Goal: Task Accomplishment & Management: Manage account settings

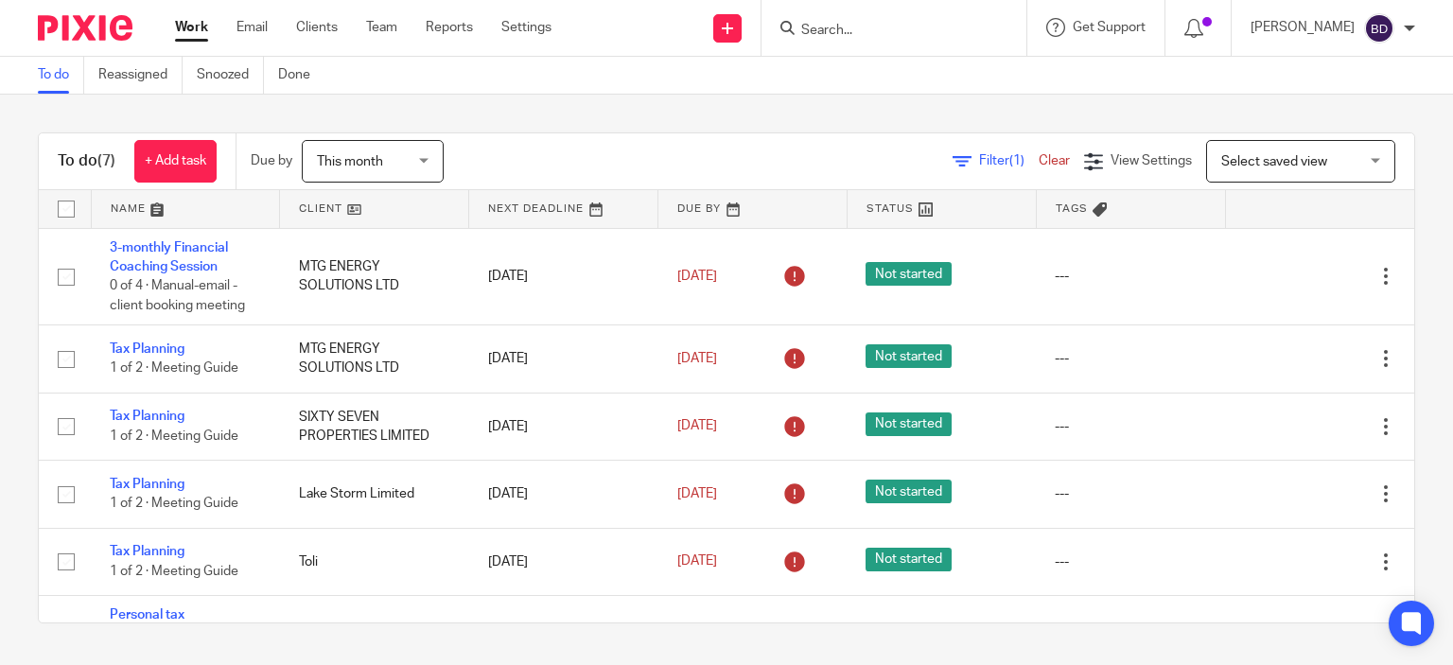
click at [918, 28] on input "Search" at bounding box center [885, 31] width 170 height 17
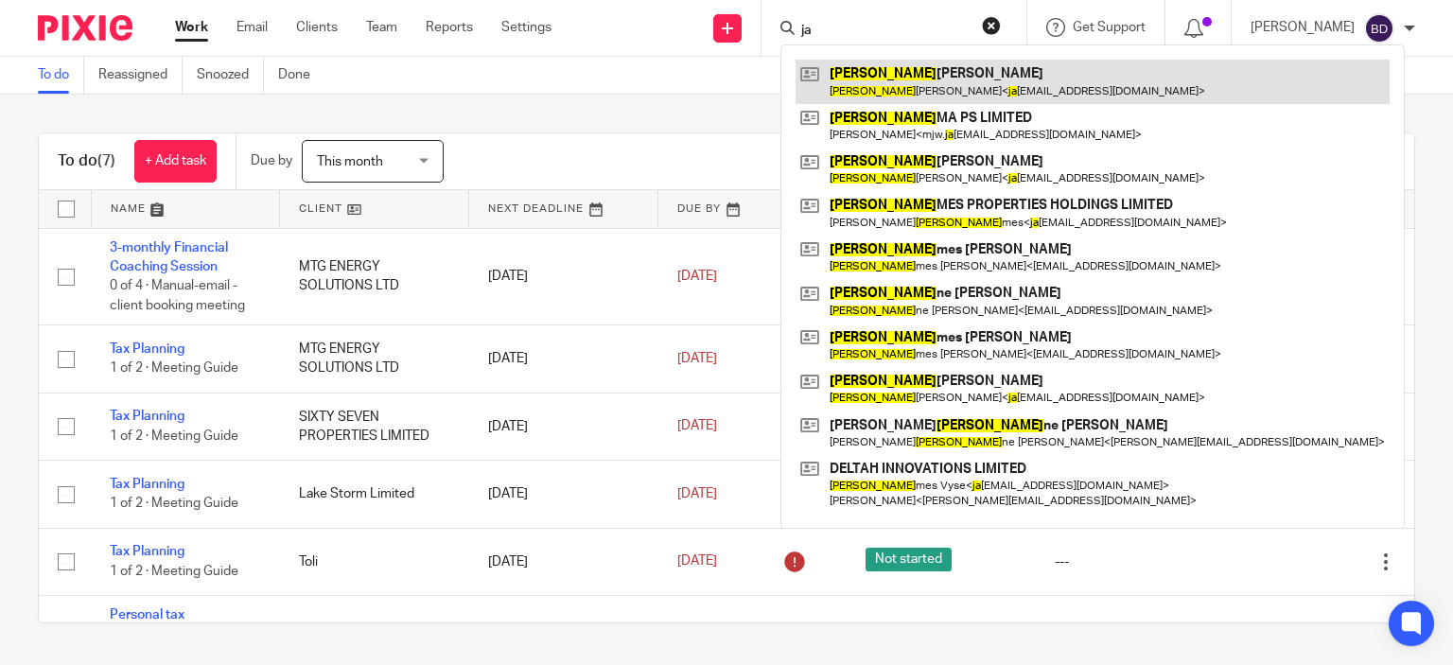
type input "j"
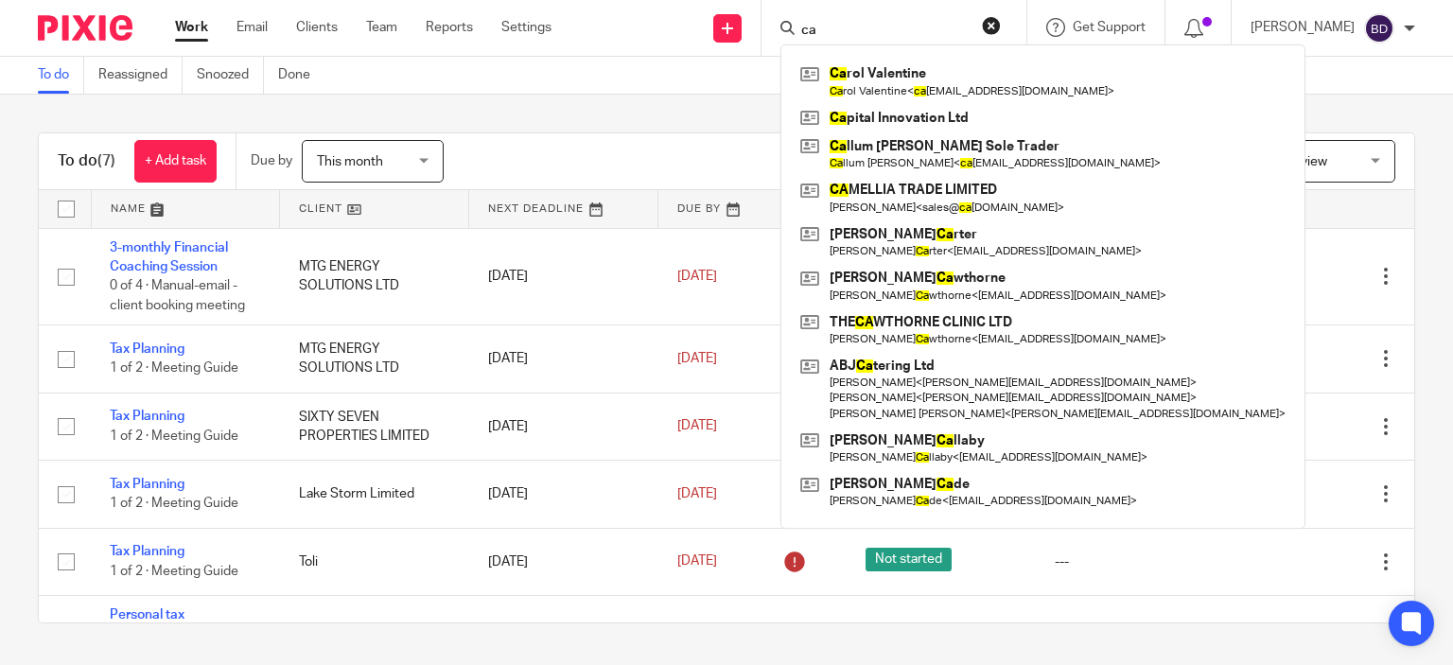
type input "c"
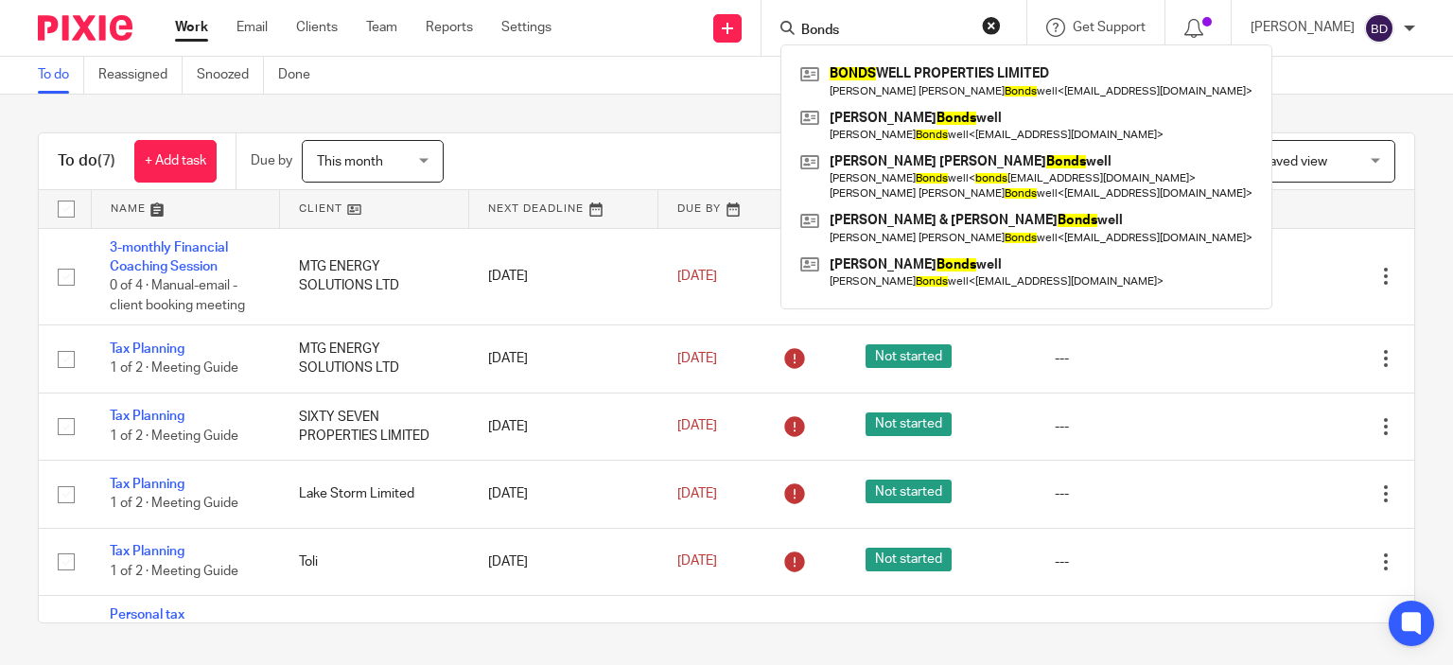
type input "Bonds"
click at [593, 113] on div "To do (7) + Add task Due by This month This month Today Tomorrow This week Next…" at bounding box center [726, 378] width 1453 height 567
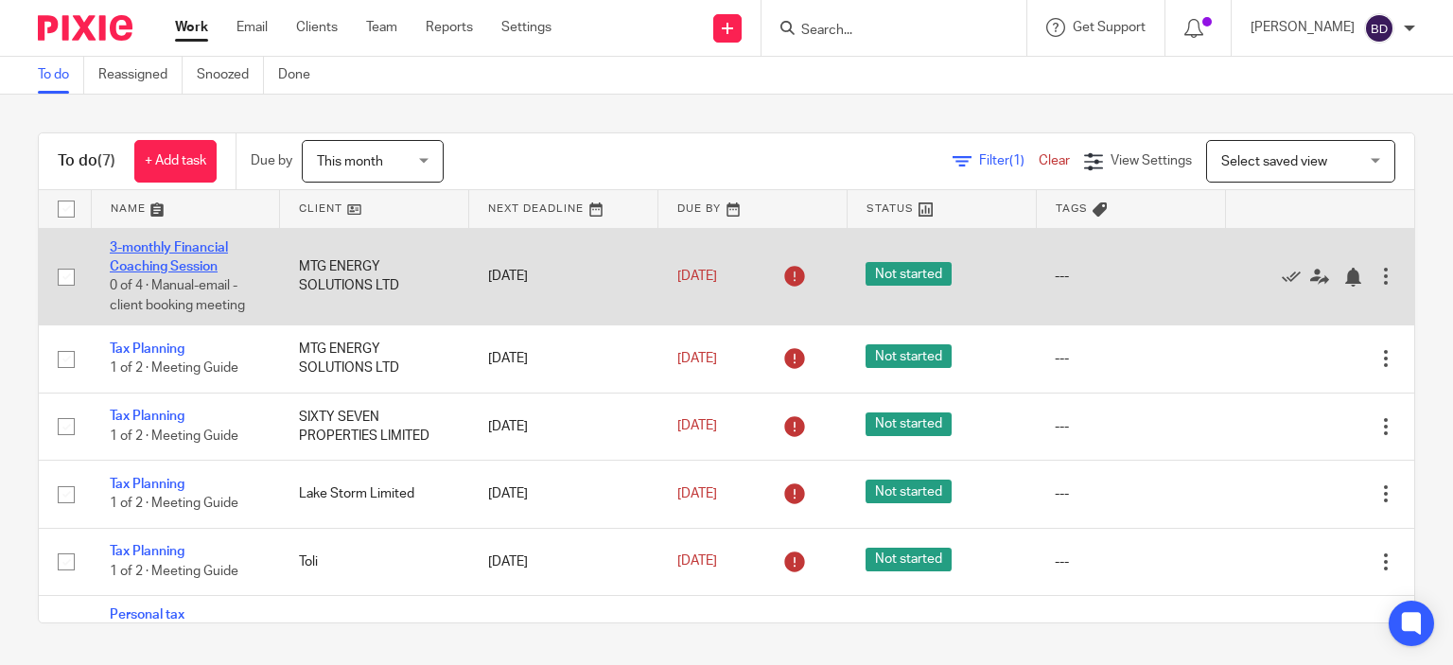
click at [183, 249] on link "3-monthly Financial Coaching Session" at bounding box center [169, 257] width 118 height 32
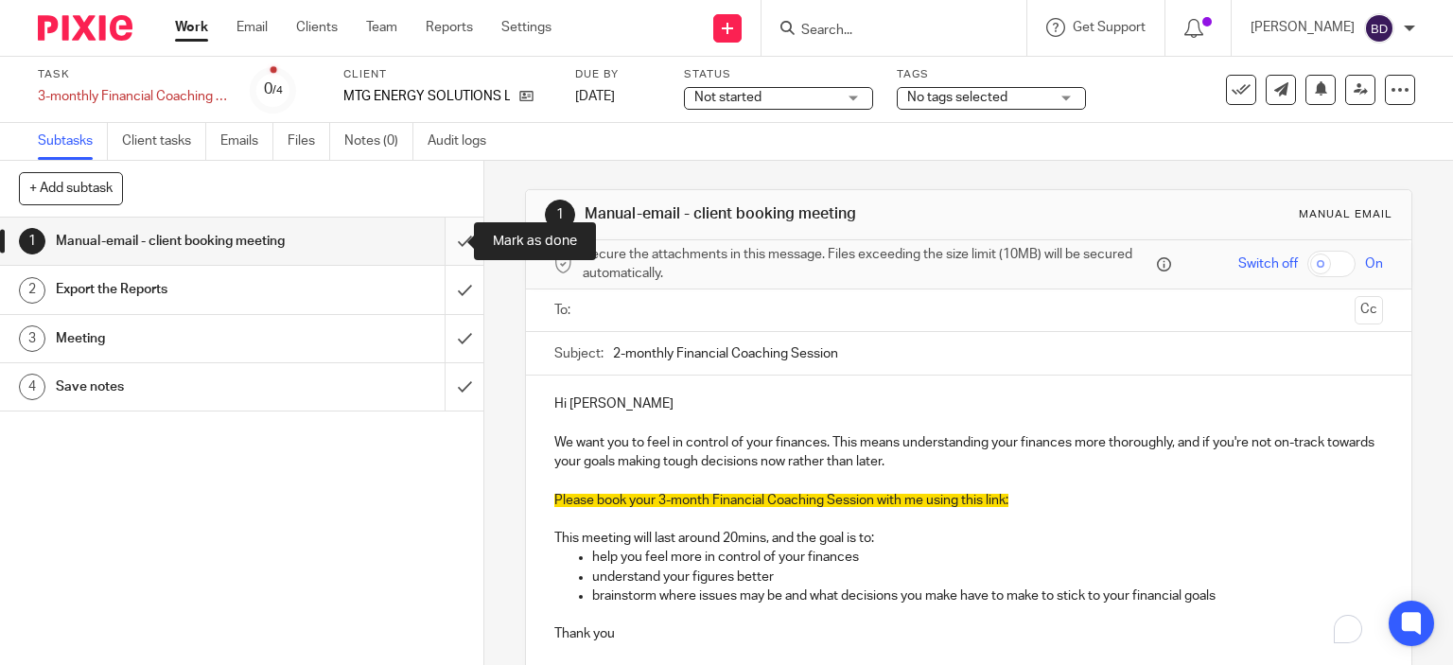
click at [452, 238] on input "submit" at bounding box center [242, 241] width 484 height 47
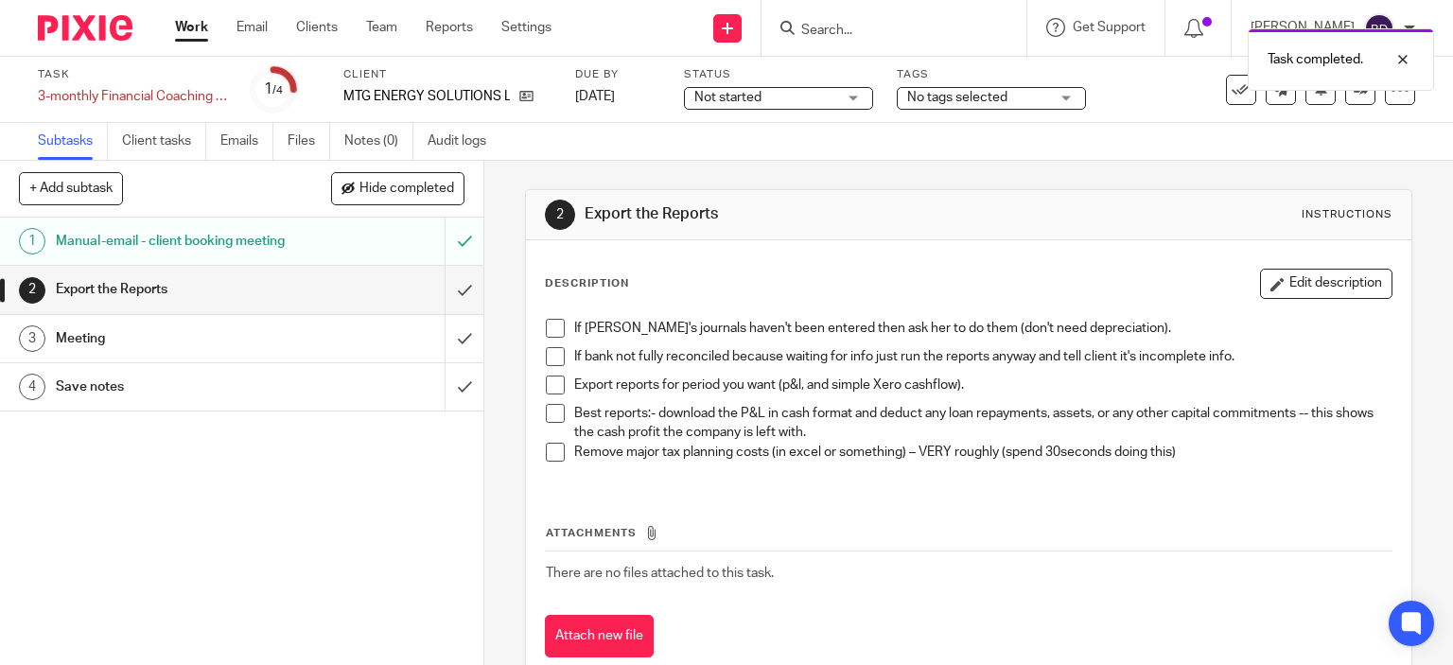
click at [440, 298] on input "submit" at bounding box center [242, 289] width 484 height 47
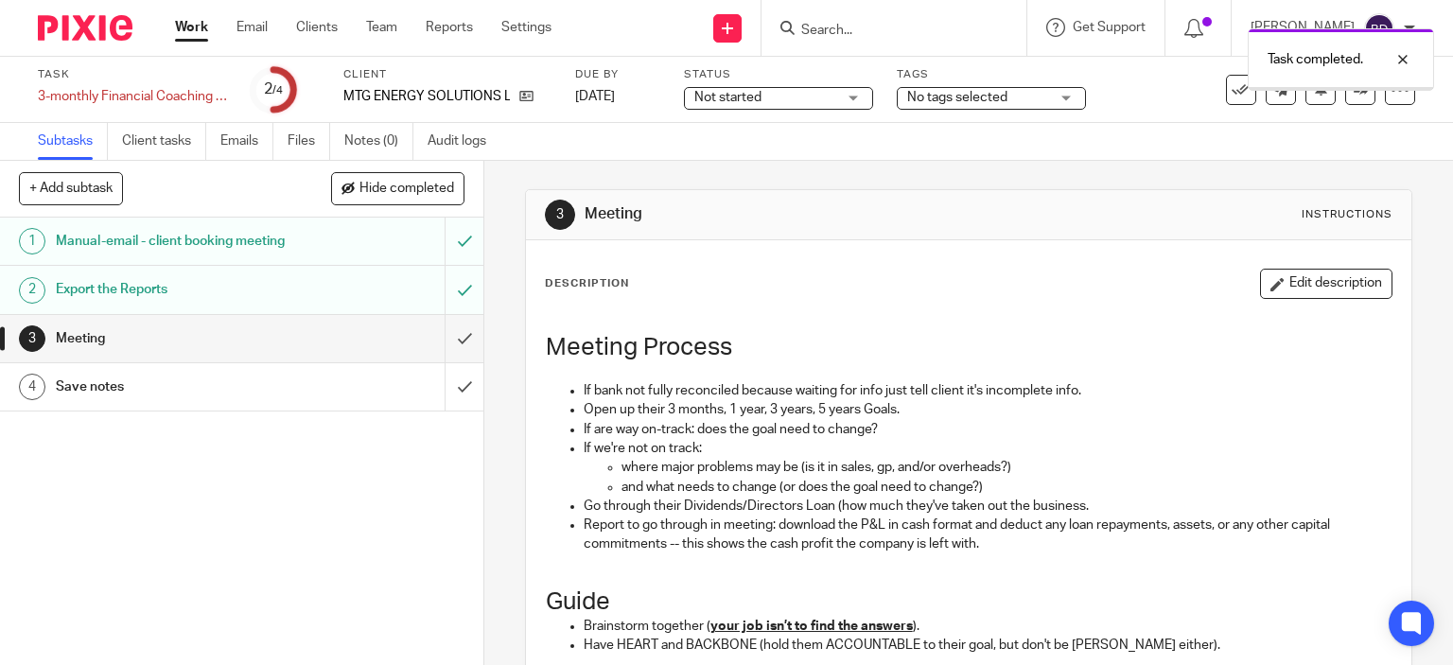
click at [442, 327] on input "submit" at bounding box center [242, 338] width 484 height 47
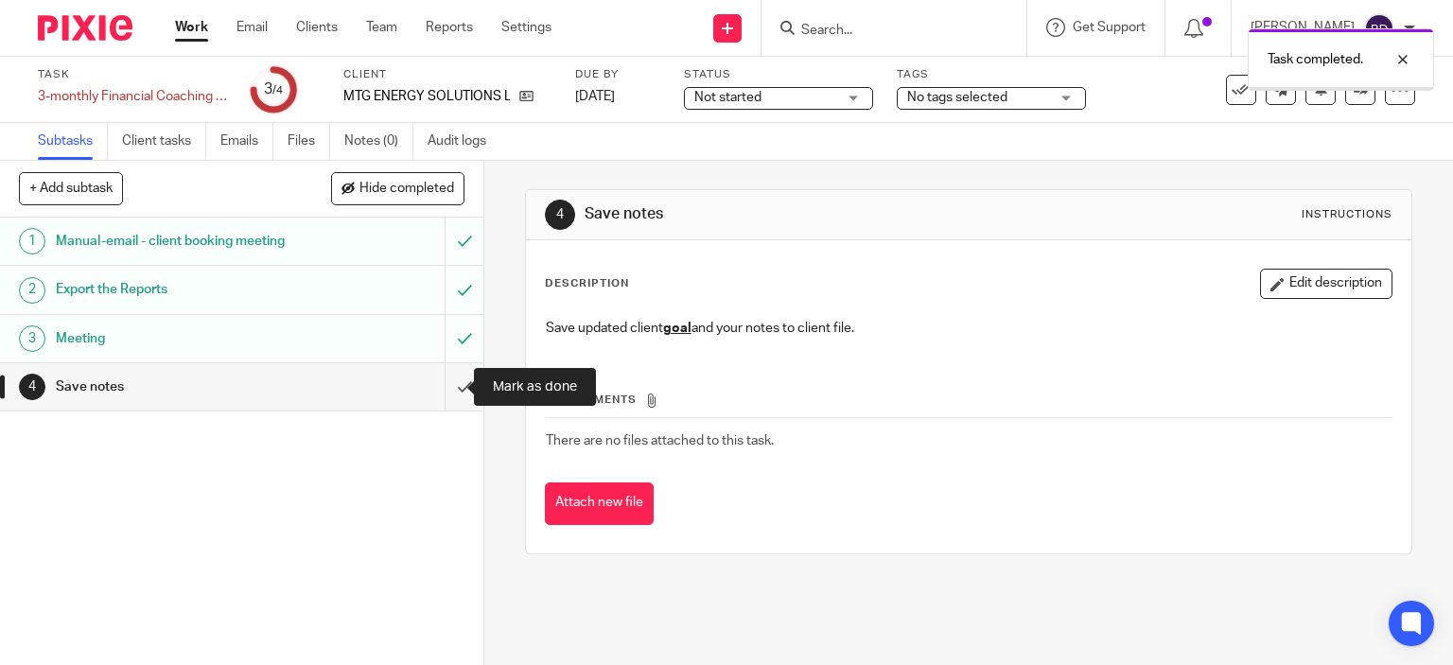
click at [439, 383] on input "submit" at bounding box center [242, 386] width 484 height 47
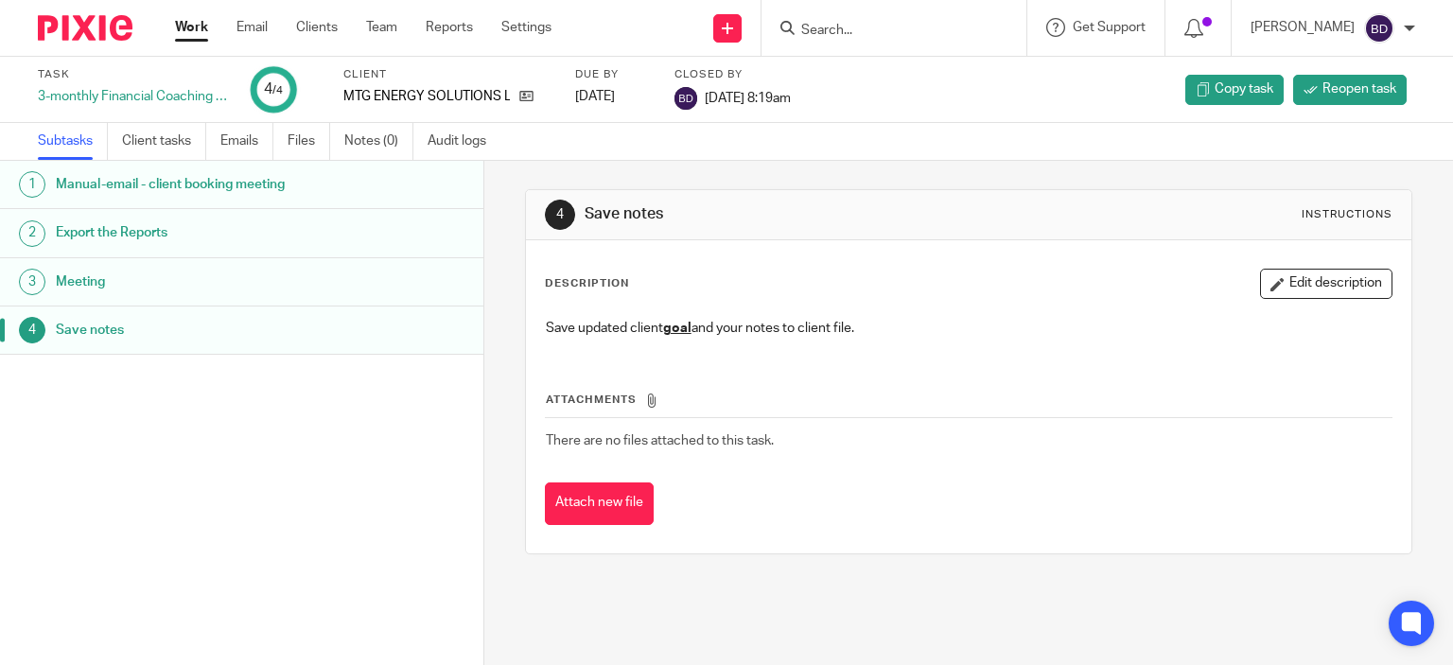
click at [188, 29] on link "Work" at bounding box center [191, 27] width 33 height 19
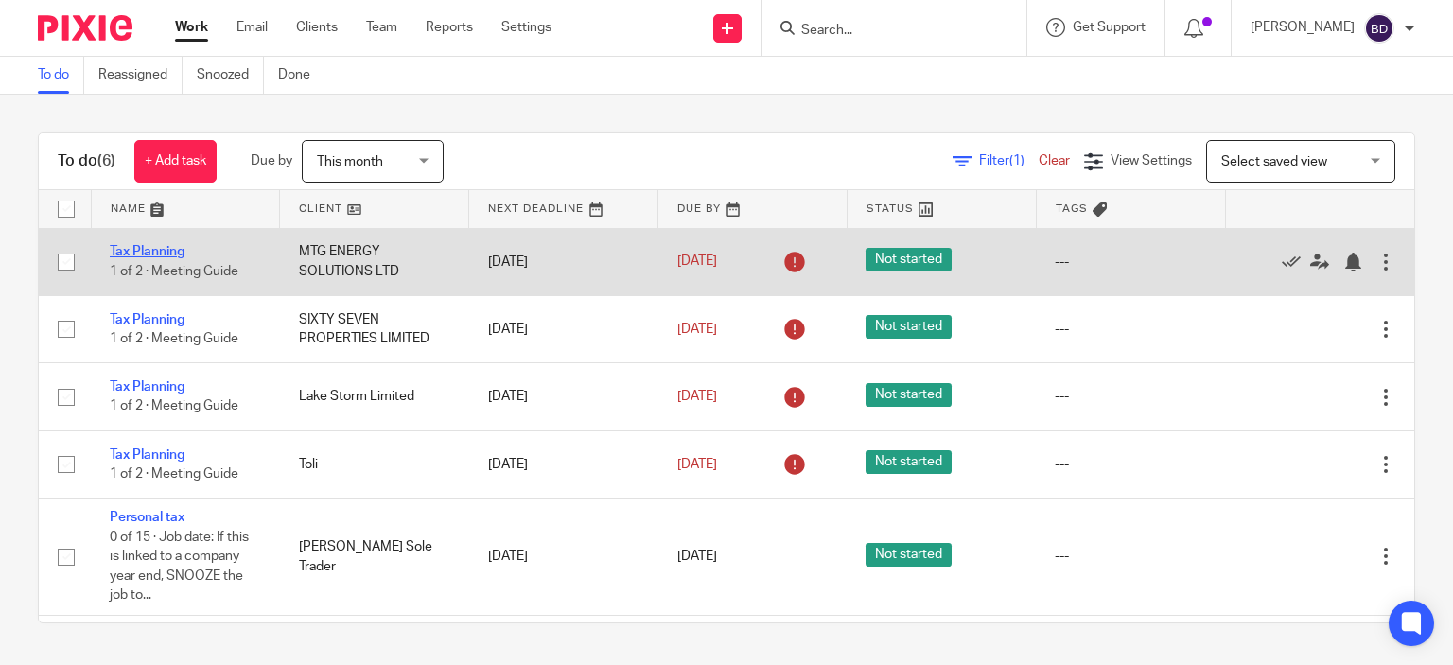
click at [163, 247] on link "Tax Planning" at bounding box center [147, 251] width 75 height 13
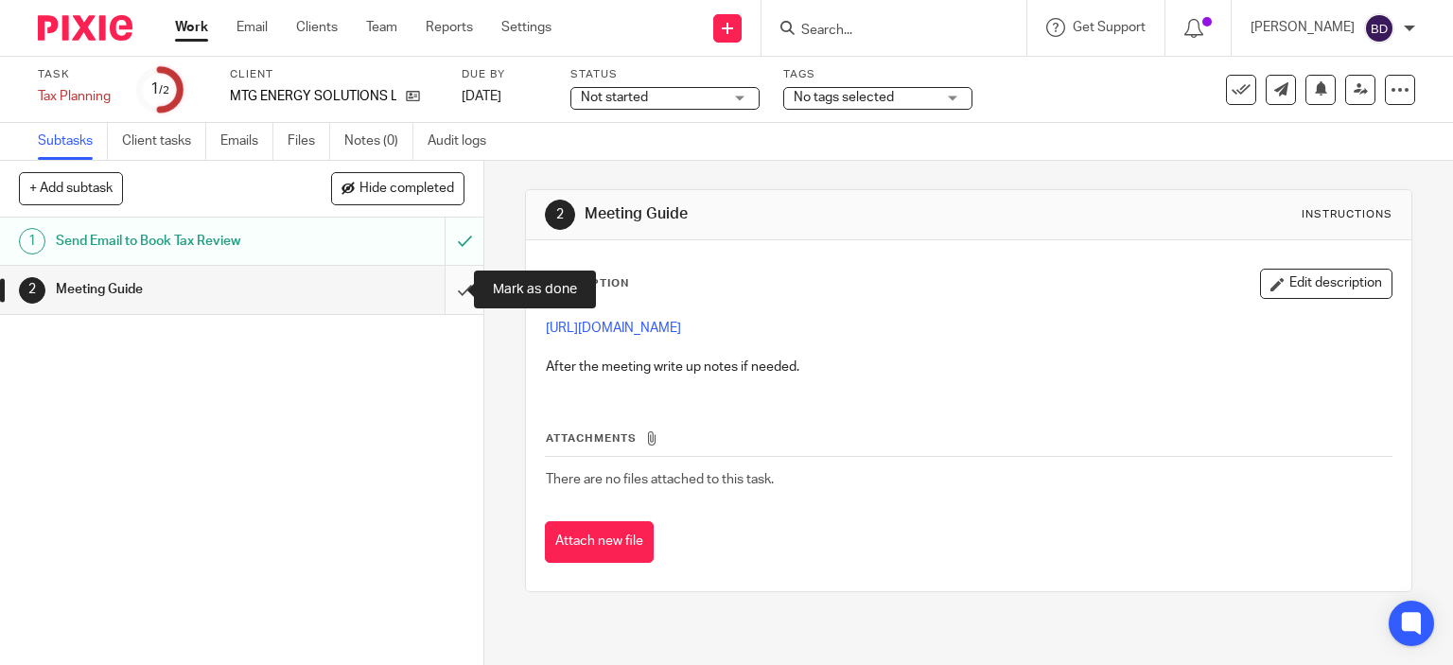
click at [451, 279] on input "submit" at bounding box center [242, 289] width 484 height 47
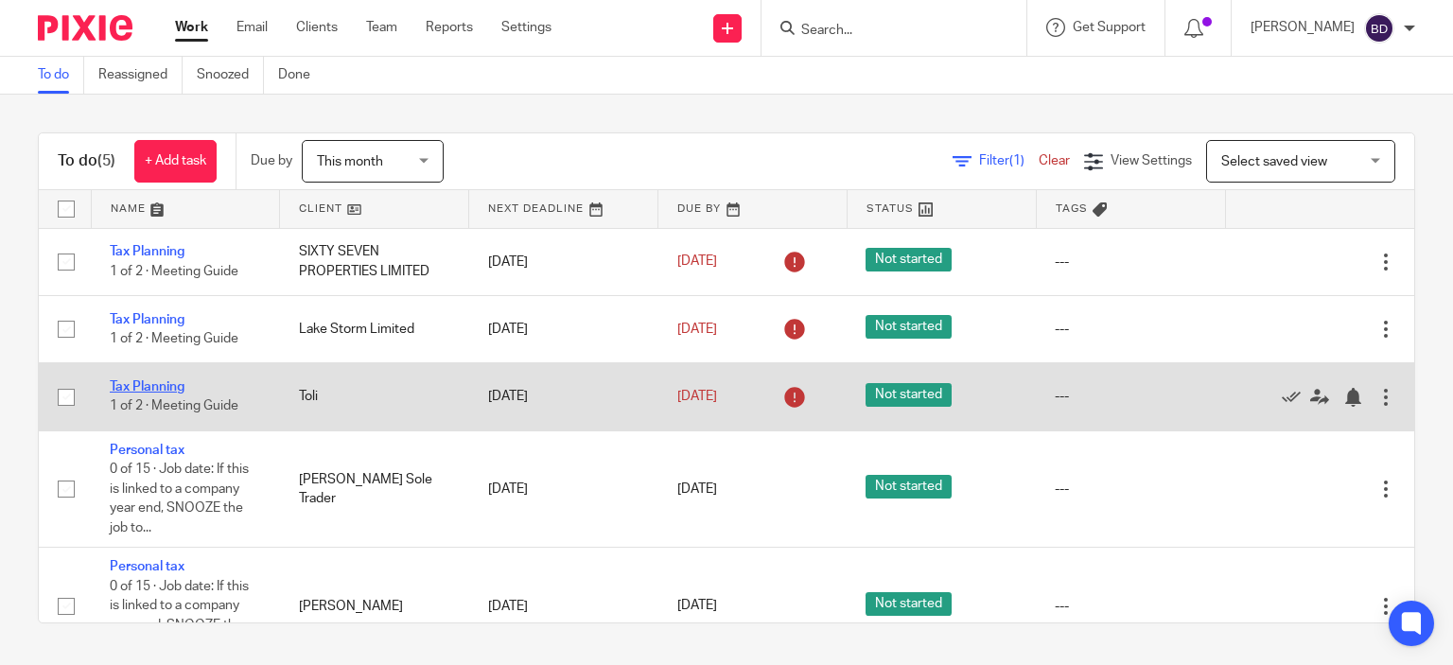
click at [151, 381] on link "Tax Planning" at bounding box center [147, 386] width 75 height 13
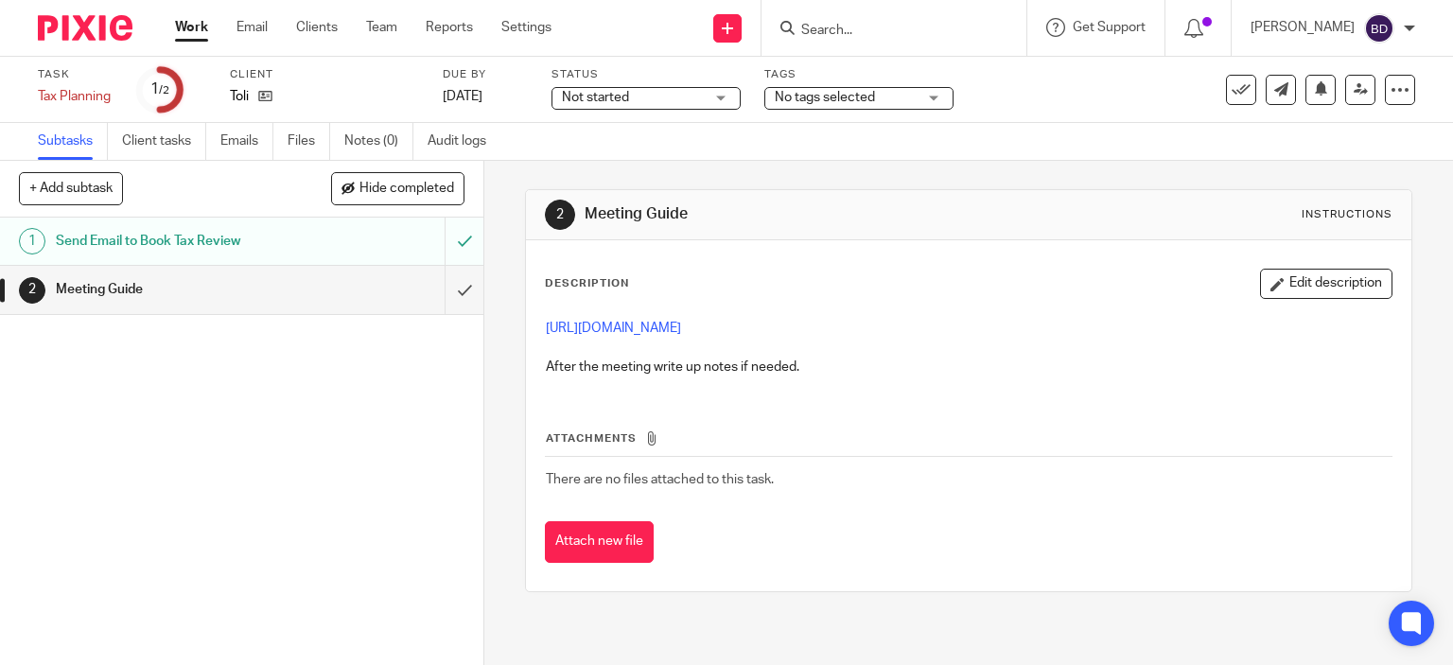
click at [200, 26] on link "Work" at bounding box center [191, 27] width 33 height 19
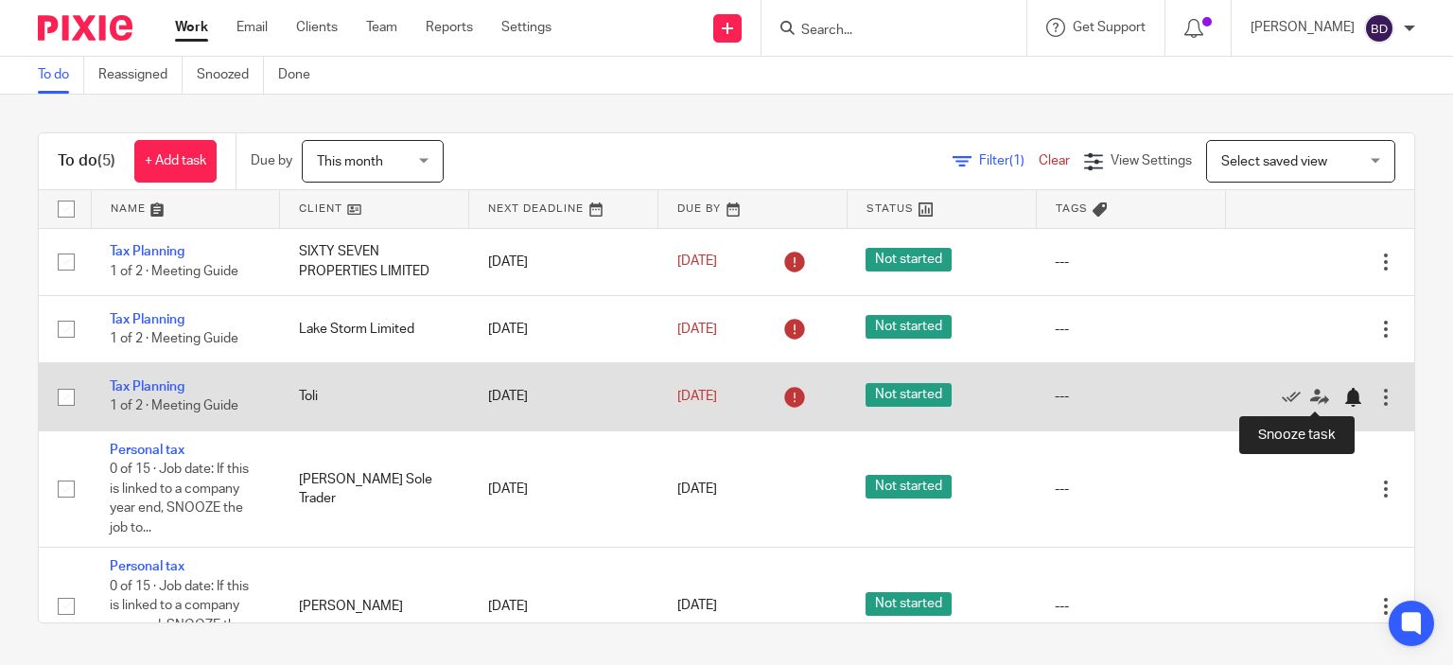
click at [1344, 396] on div at bounding box center [1353, 397] width 19 height 19
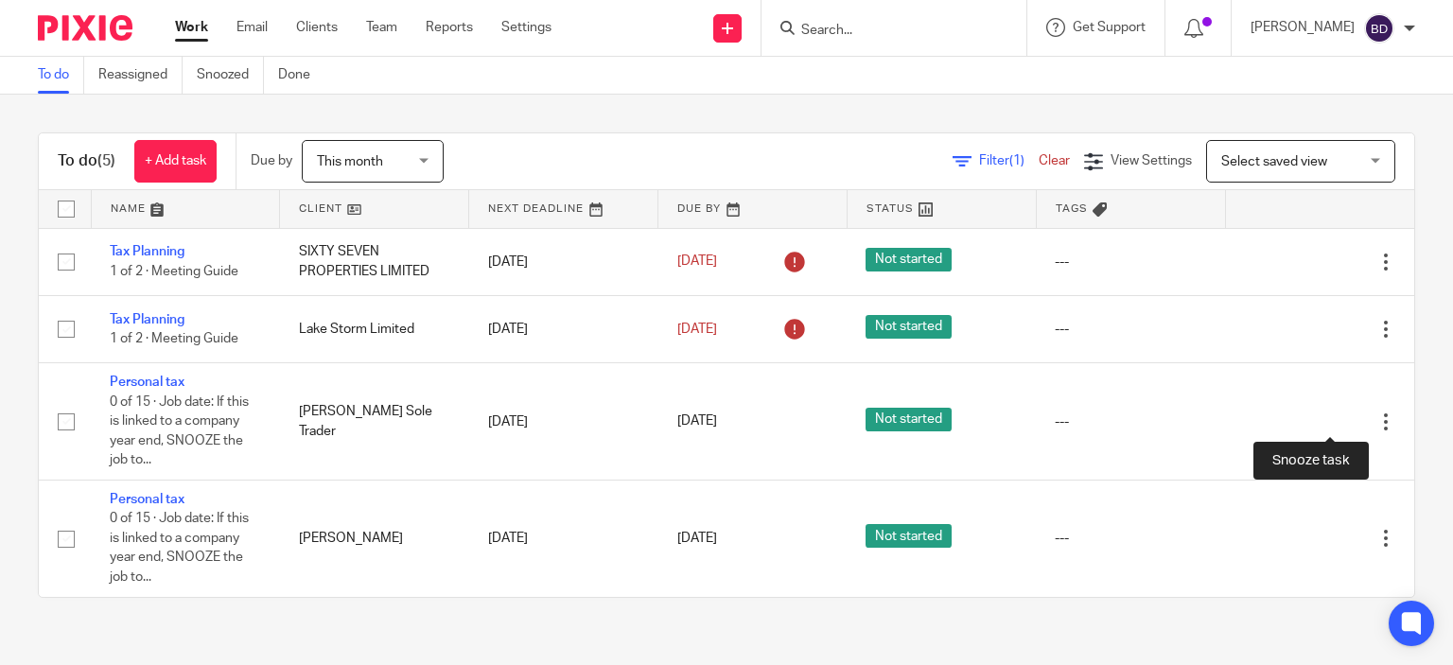
click at [1344, 422] on div at bounding box center [1353, 422] width 19 height 19
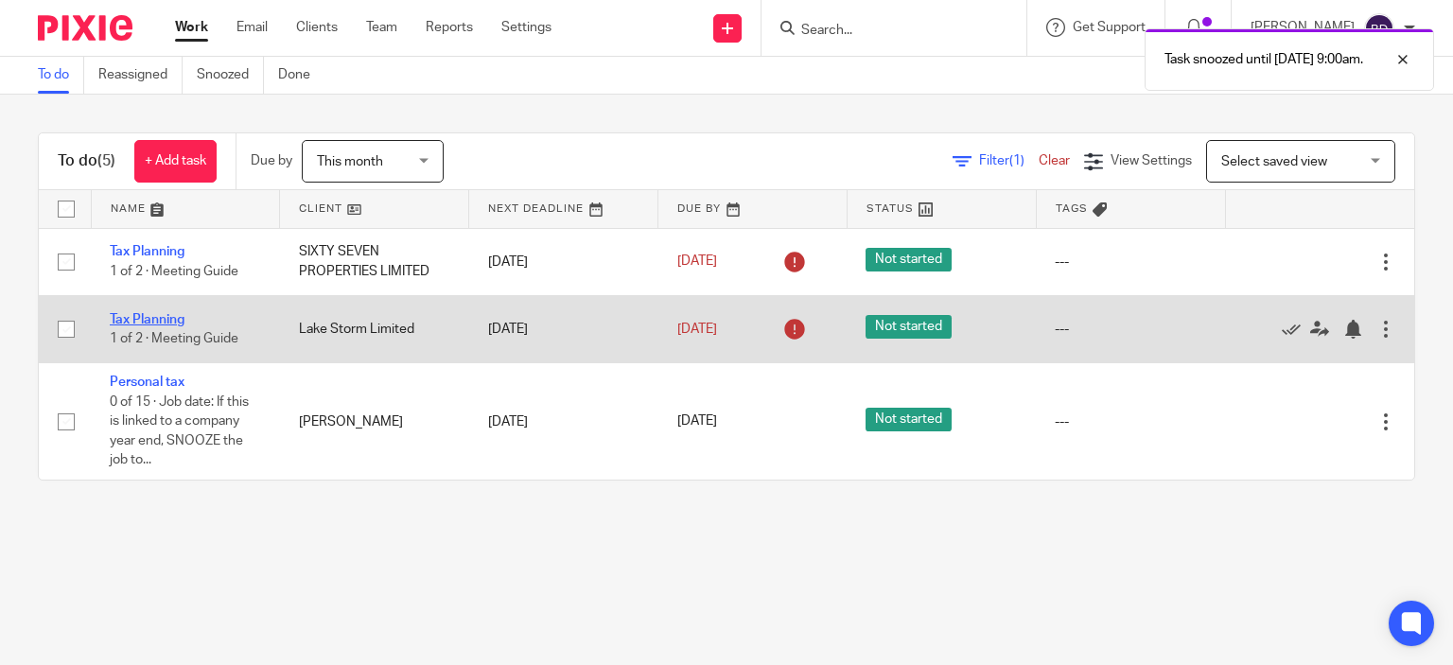
click at [155, 317] on link "Tax Planning" at bounding box center [147, 319] width 75 height 13
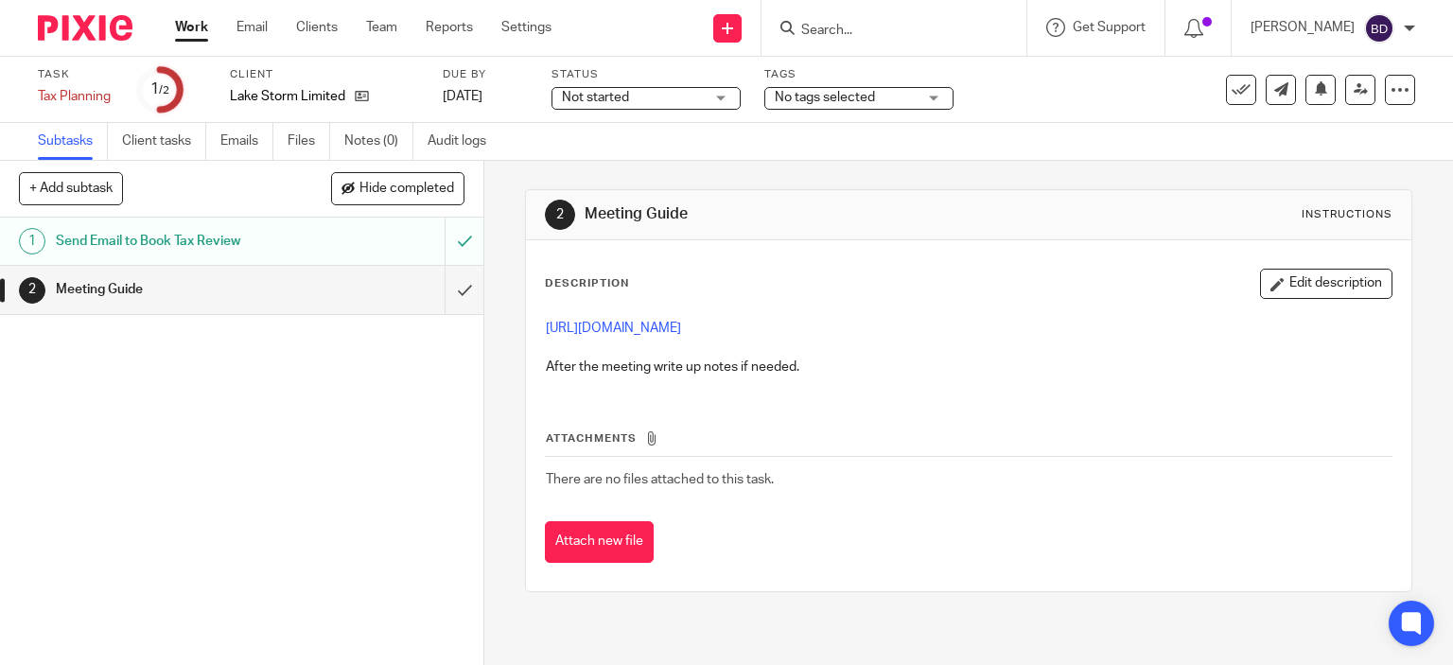
click at [878, 33] on input "Search" at bounding box center [885, 31] width 170 height 17
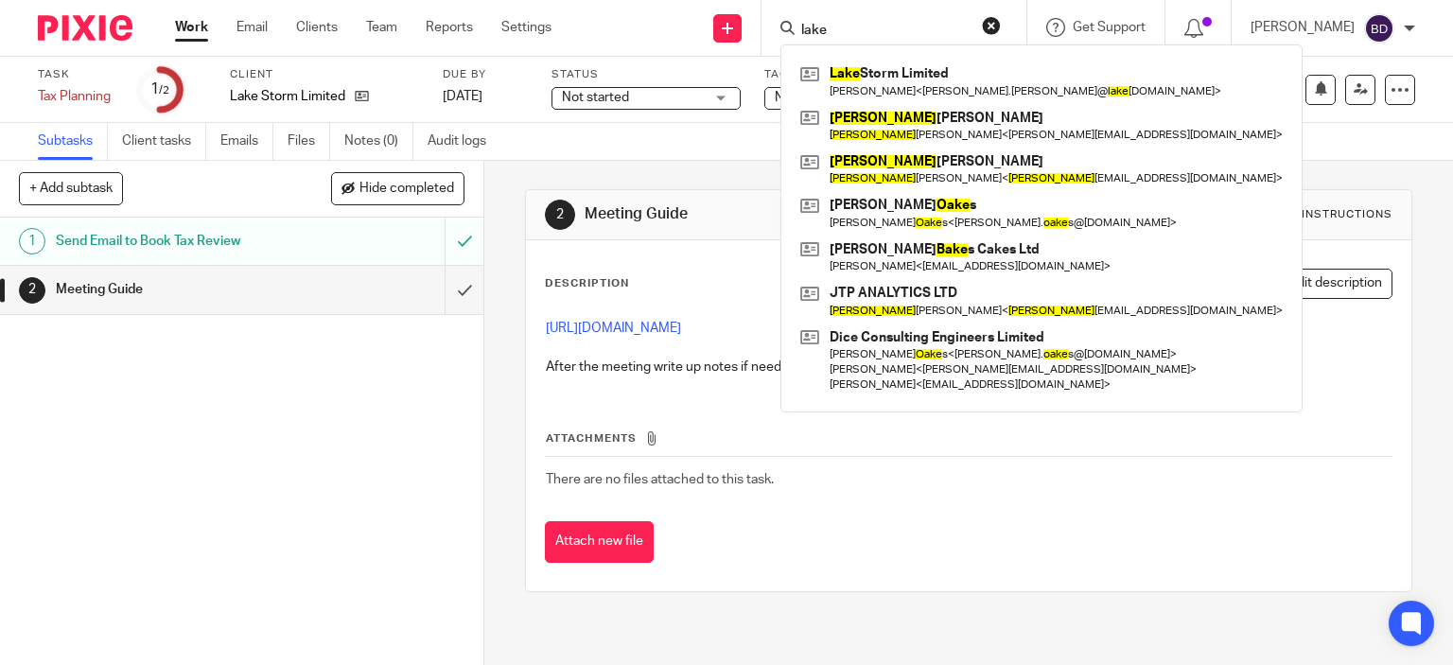
type input "lake"
click at [447, 283] on input "submit" at bounding box center [242, 289] width 484 height 47
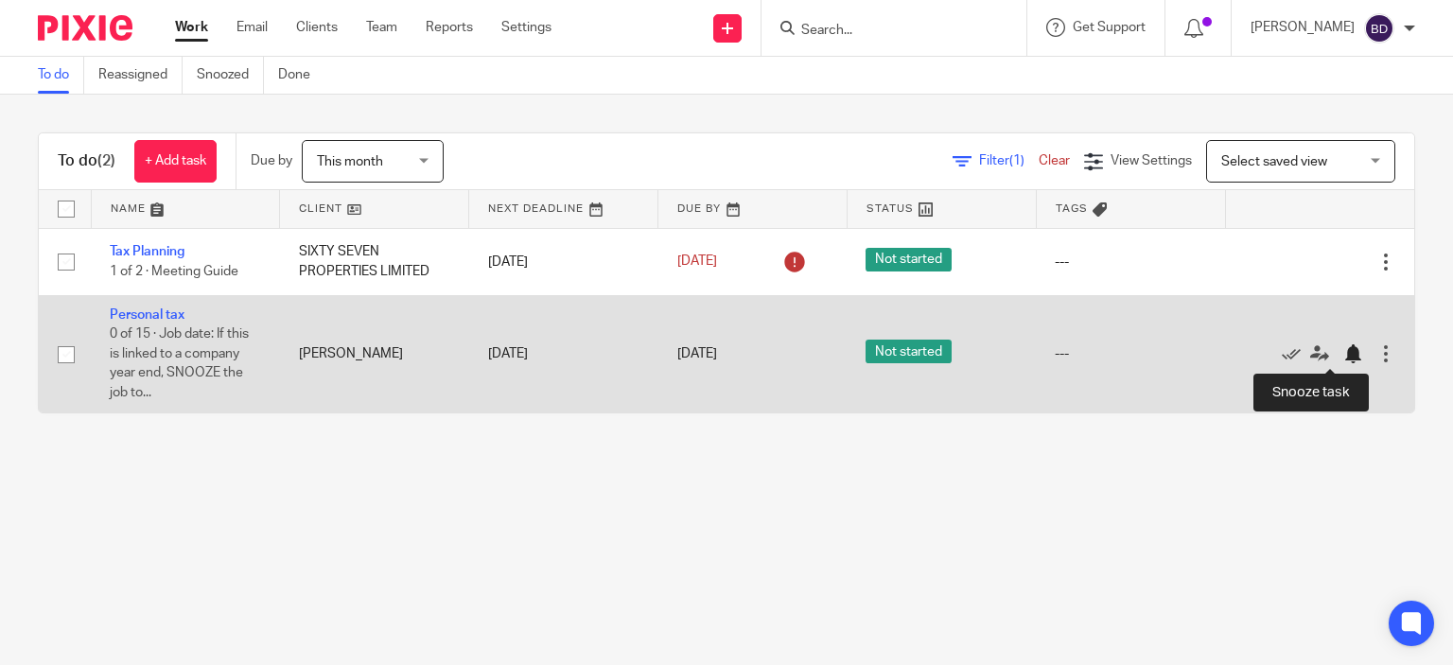
click at [1344, 354] on div at bounding box center [1353, 353] width 19 height 19
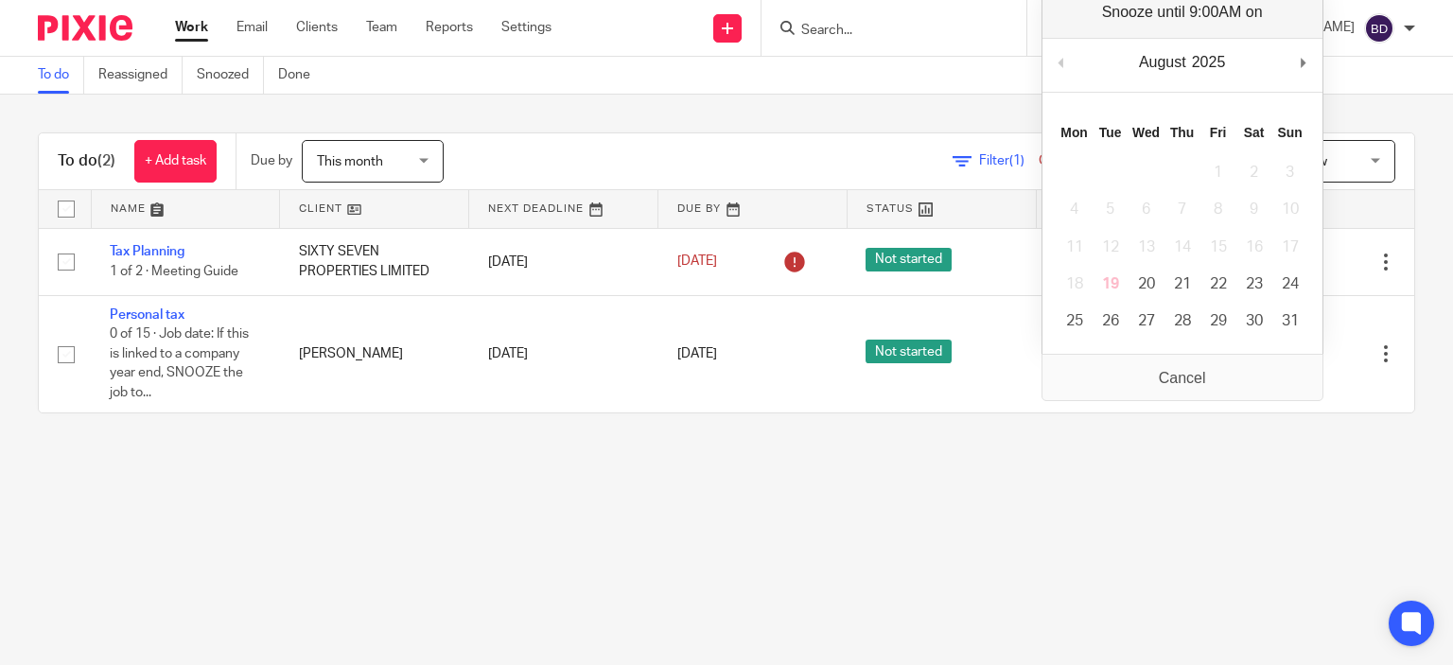
drag, startPoint x: 704, startPoint y: 499, endPoint x: 708, endPoint y: 489, distance: 10.2
click at [705, 496] on main "To do Reassigned Snoozed Done To do (2) + Add task Due by This month This month…" at bounding box center [726, 332] width 1453 height 665
